Goal: Task Accomplishment & Management: Use online tool/utility

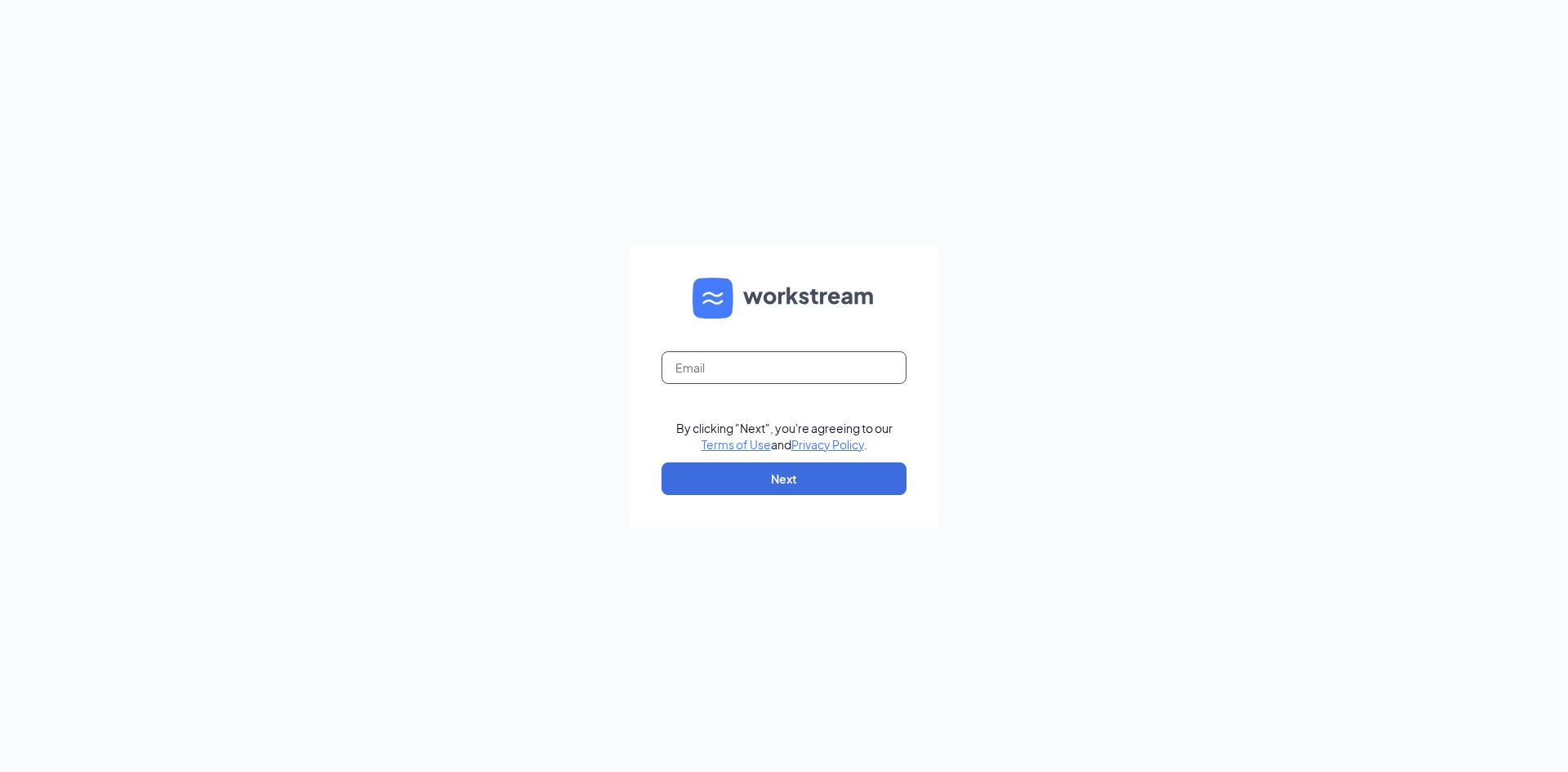
click at [701, 363] on input "text" at bounding box center [784, 368] width 245 height 32
click at [701, 368] on input "text" at bounding box center [784, 368] width 245 height 32
type input "rclady@ddcoastal.com"
click at [689, 482] on button "Next" at bounding box center [784, 478] width 245 height 32
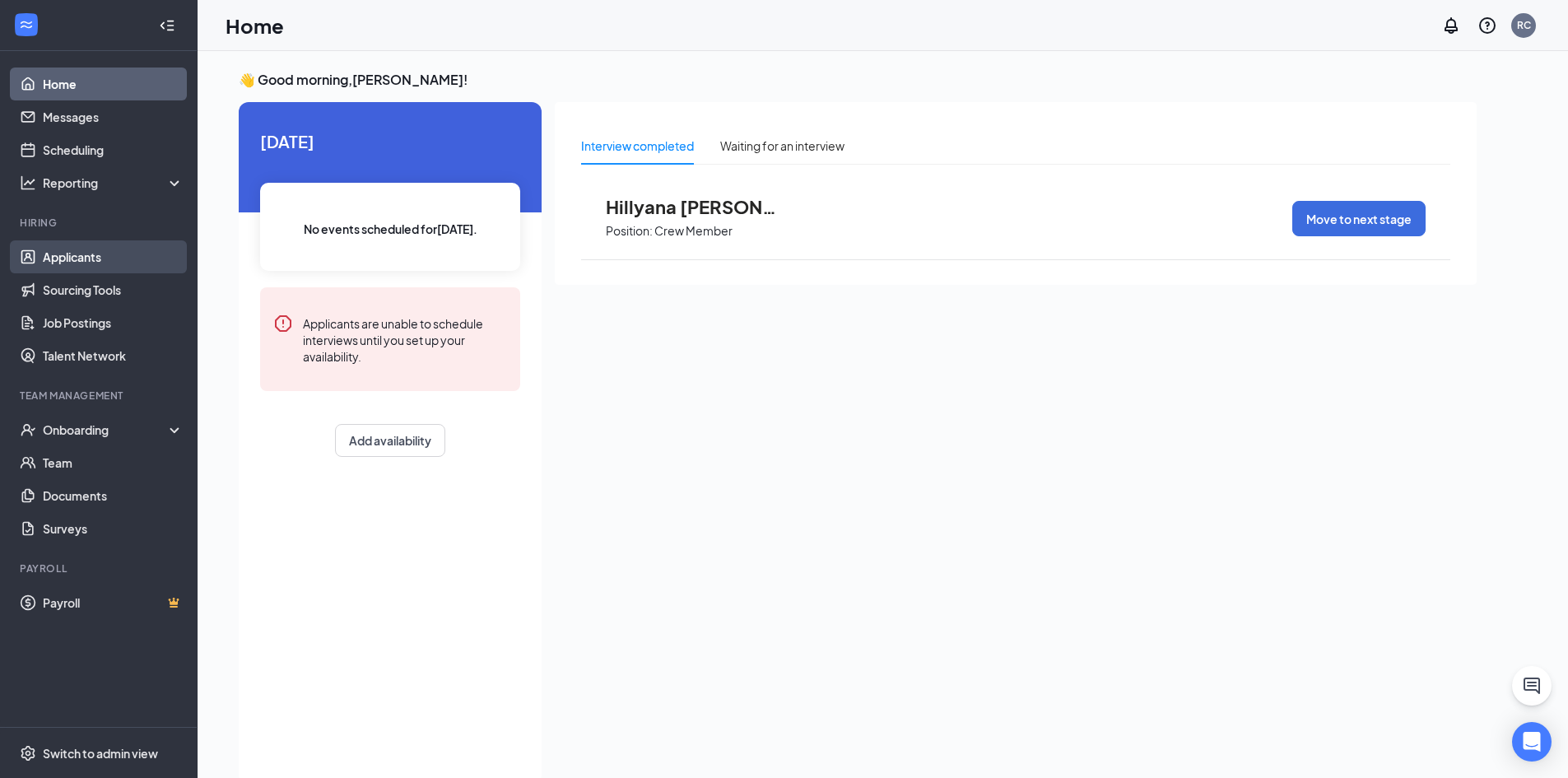
drag, startPoint x: 65, startPoint y: 259, endPoint x: 83, endPoint y: 260, distance: 18.0
click at [65, 259] on link "Applicants" at bounding box center [113, 257] width 140 height 32
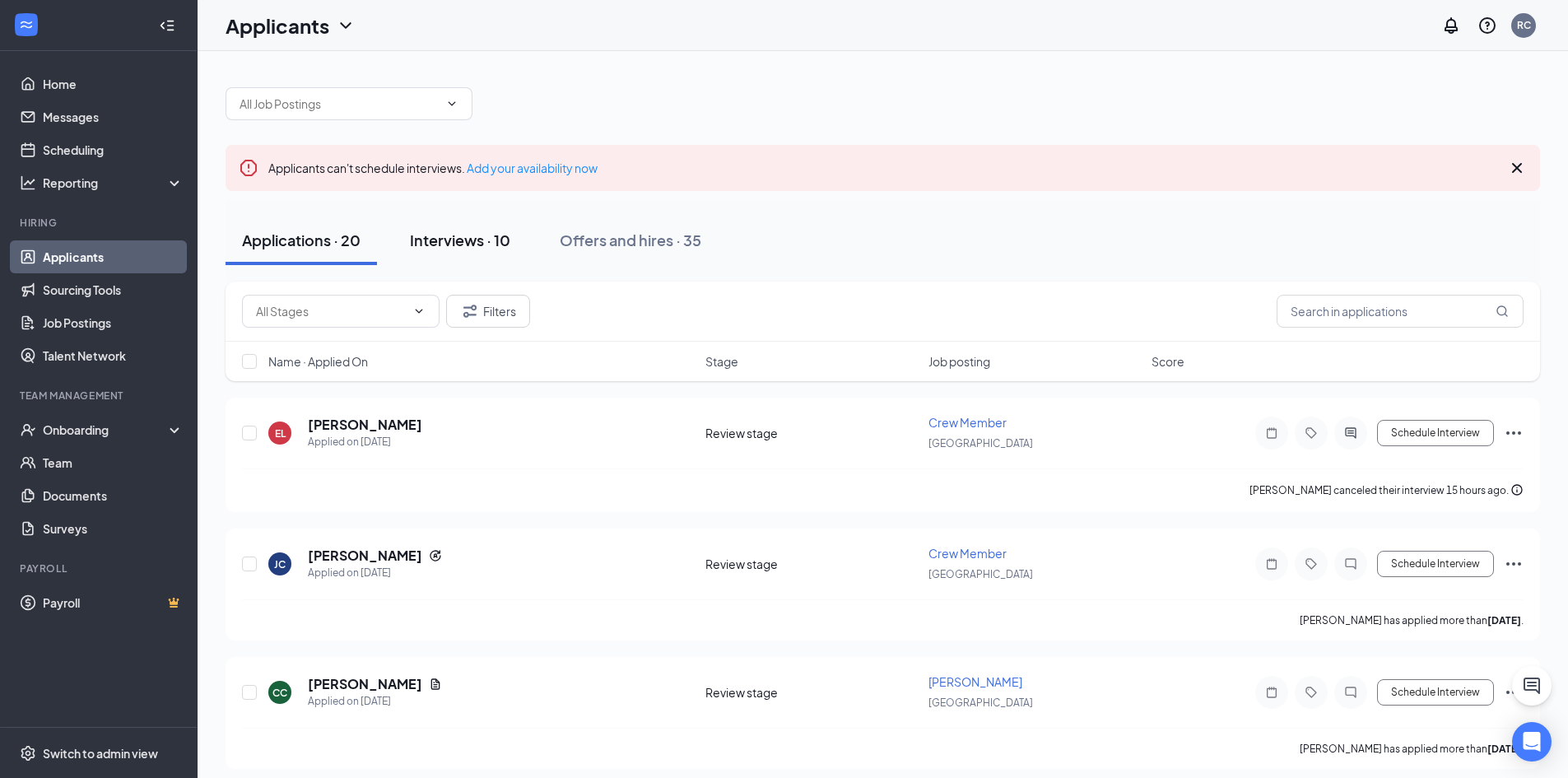
click at [486, 245] on div "Interviews · 10" at bounding box center [459, 240] width 100 height 21
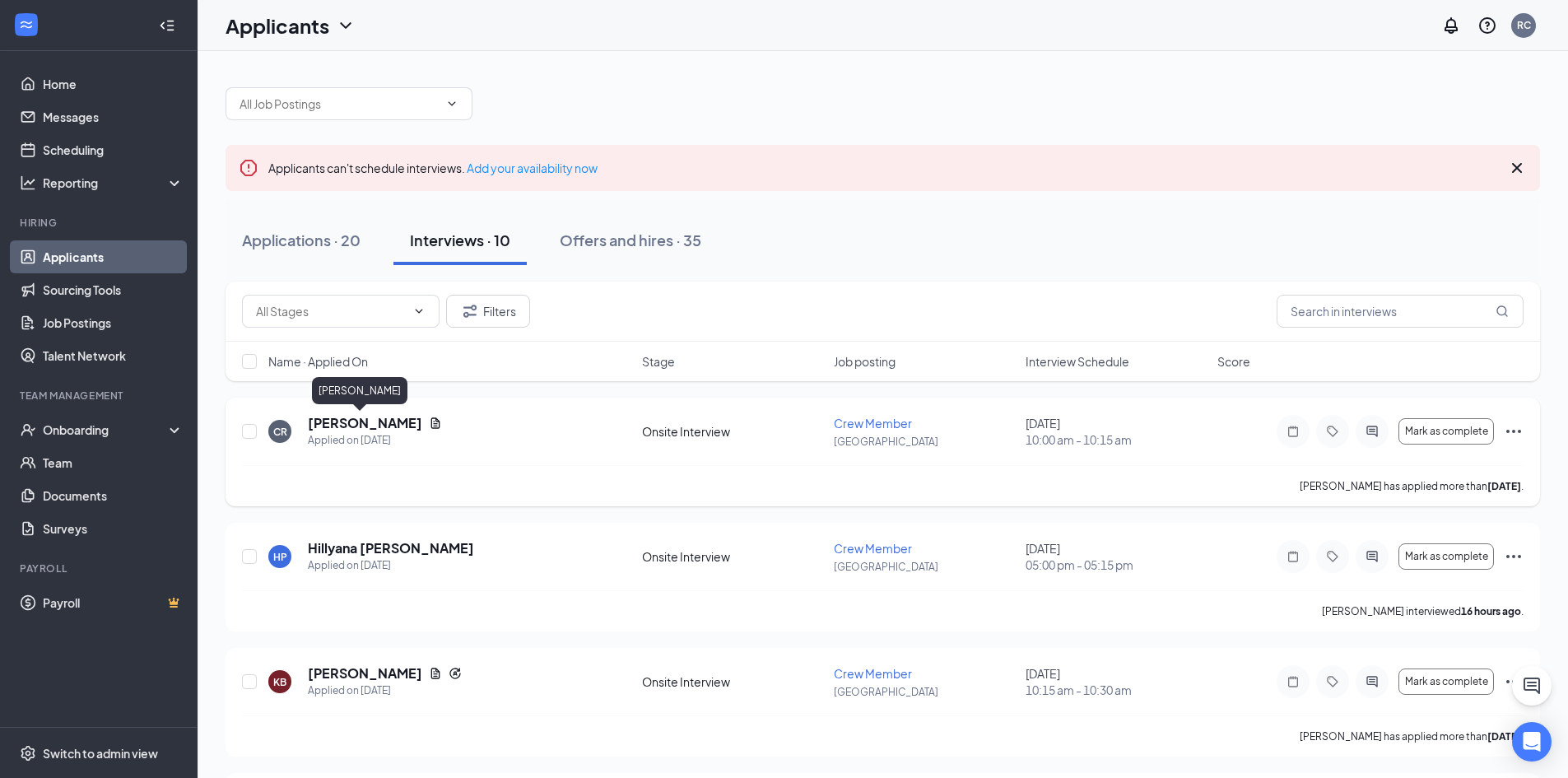
click at [363, 418] on h5 "[PERSON_NAME]" at bounding box center [365, 423] width 115 height 18
